Goal: Information Seeking & Learning: Learn about a topic

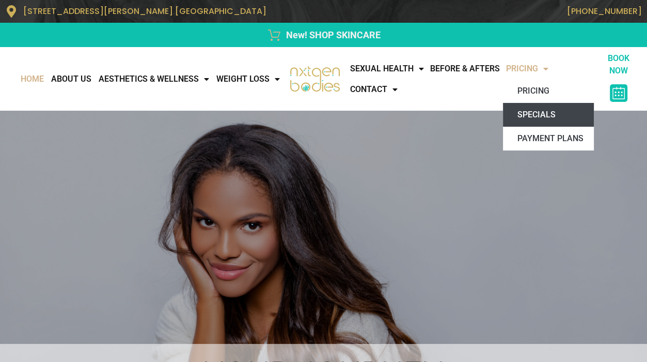
click at [536, 113] on link "Specials" at bounding box center [548, 115] width 91 height 24
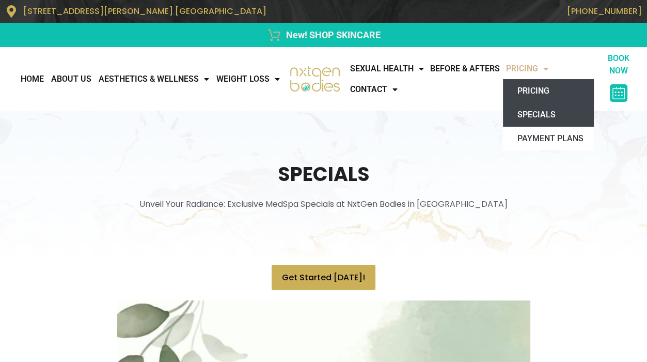
click at [538, 93] on link "Pricing" at bounding box center [548, 91] width 91 height 24
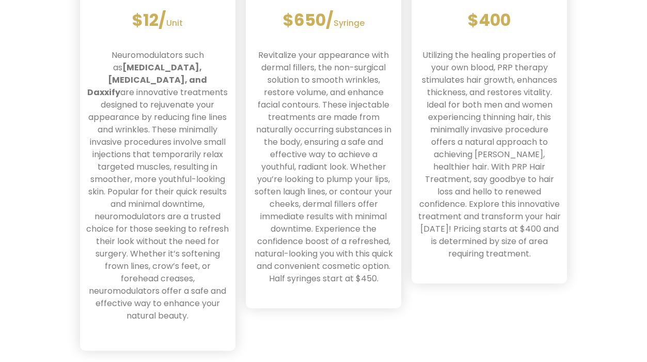
scroll to position [484, 0]
